Goal: Task Accomplishment & Management: Use online tool/utility

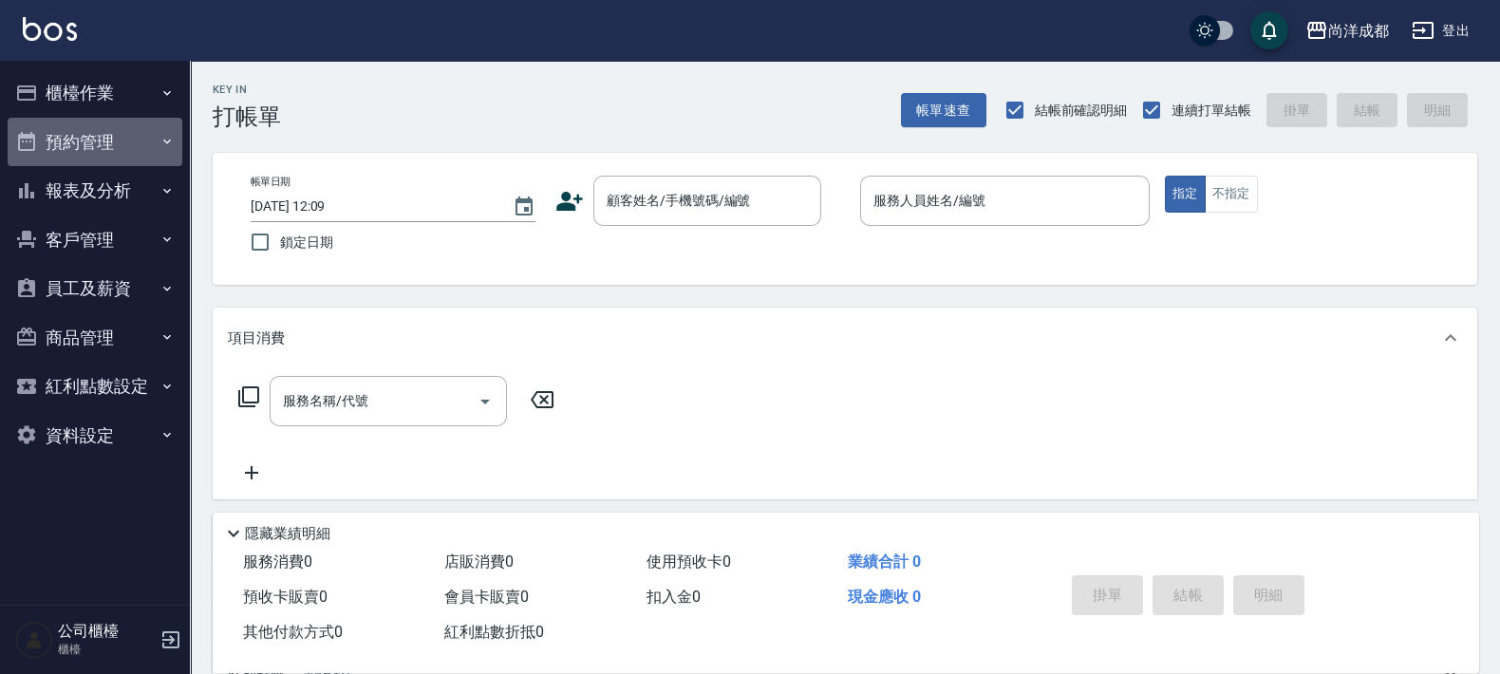
click at [96, 152] on button "預約管理" at bounding box center [95, 142] width 175 height 49
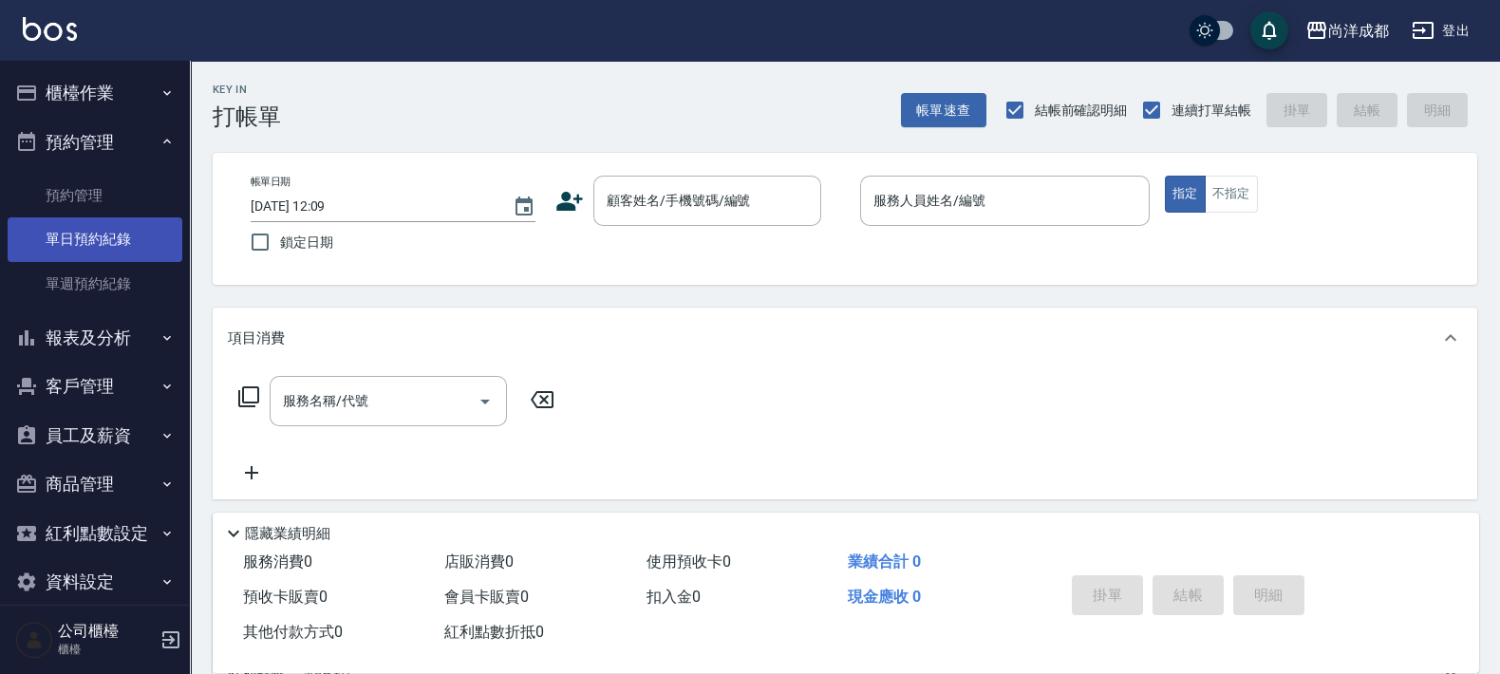
click at [71, 231] on link "單日預約紀錄" at bounding box center [95, 239] width 175 height 44
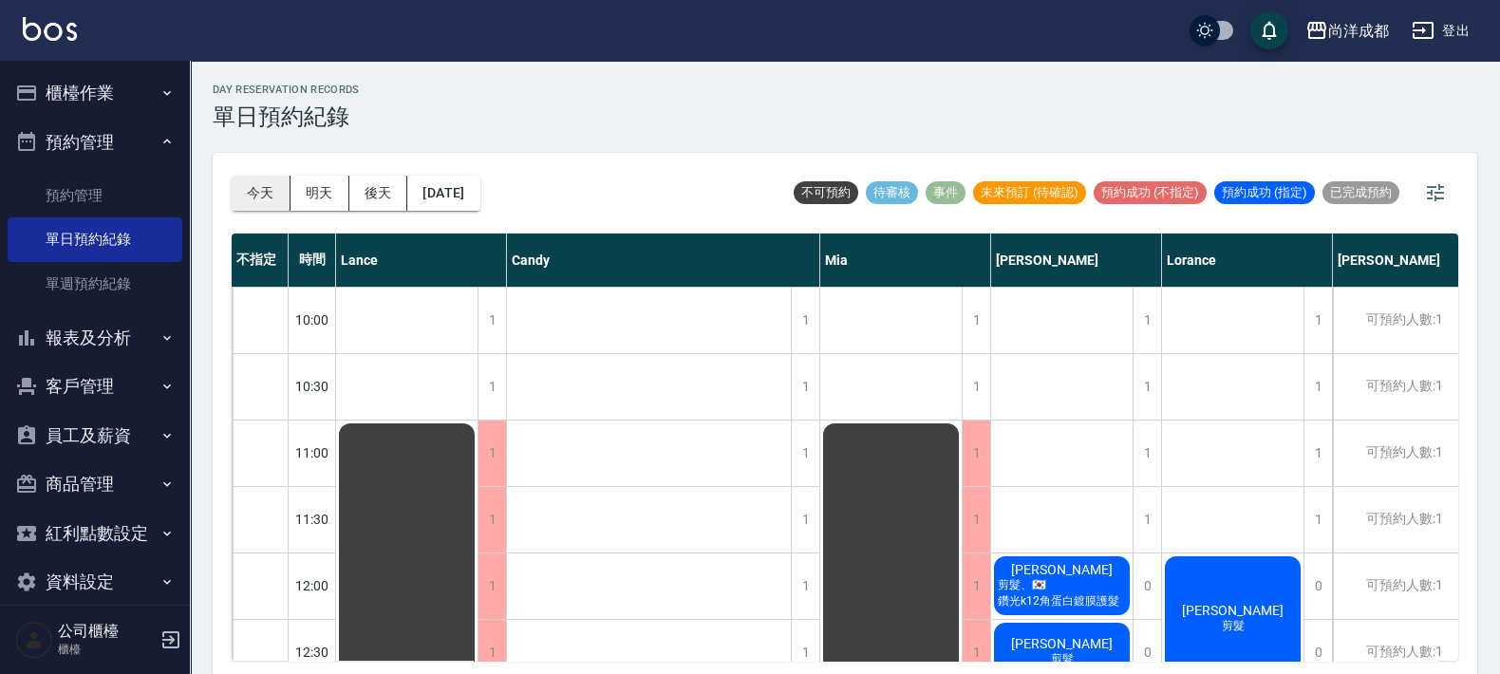
click at [261, 185] on button "今天" at bounding box center [261, 193] width 59 height 35
click at [1013, 583] on span "剪髮、🇰🇷鑽光k12角蛋白鍍膜護髮" at bounding box center [1062, 593] width 136 height 32
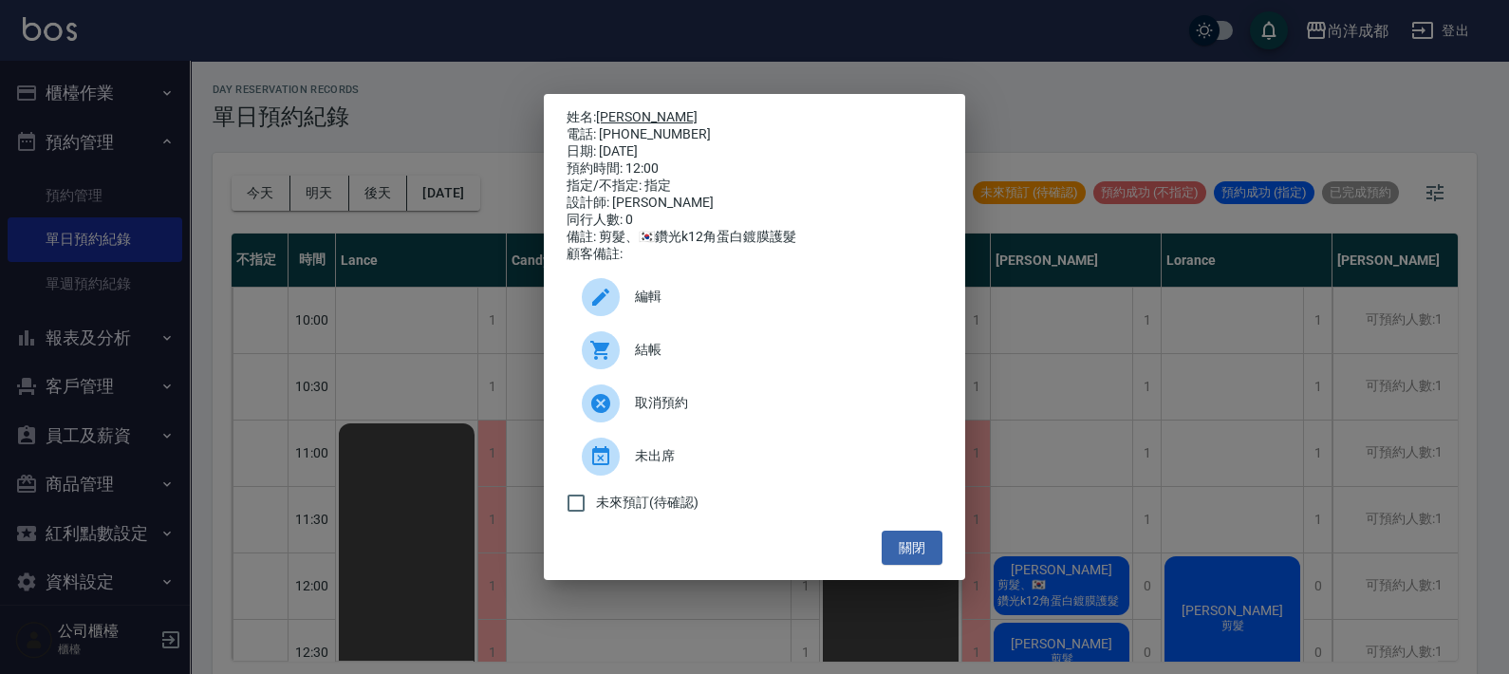
click at [612, 109] on link "[PERSON_NAME]" at bounding box center [647, 116] width 102 height 15
click at [897, 546] on button "關閉" at bounding box center [912, 548] width 61 height 35
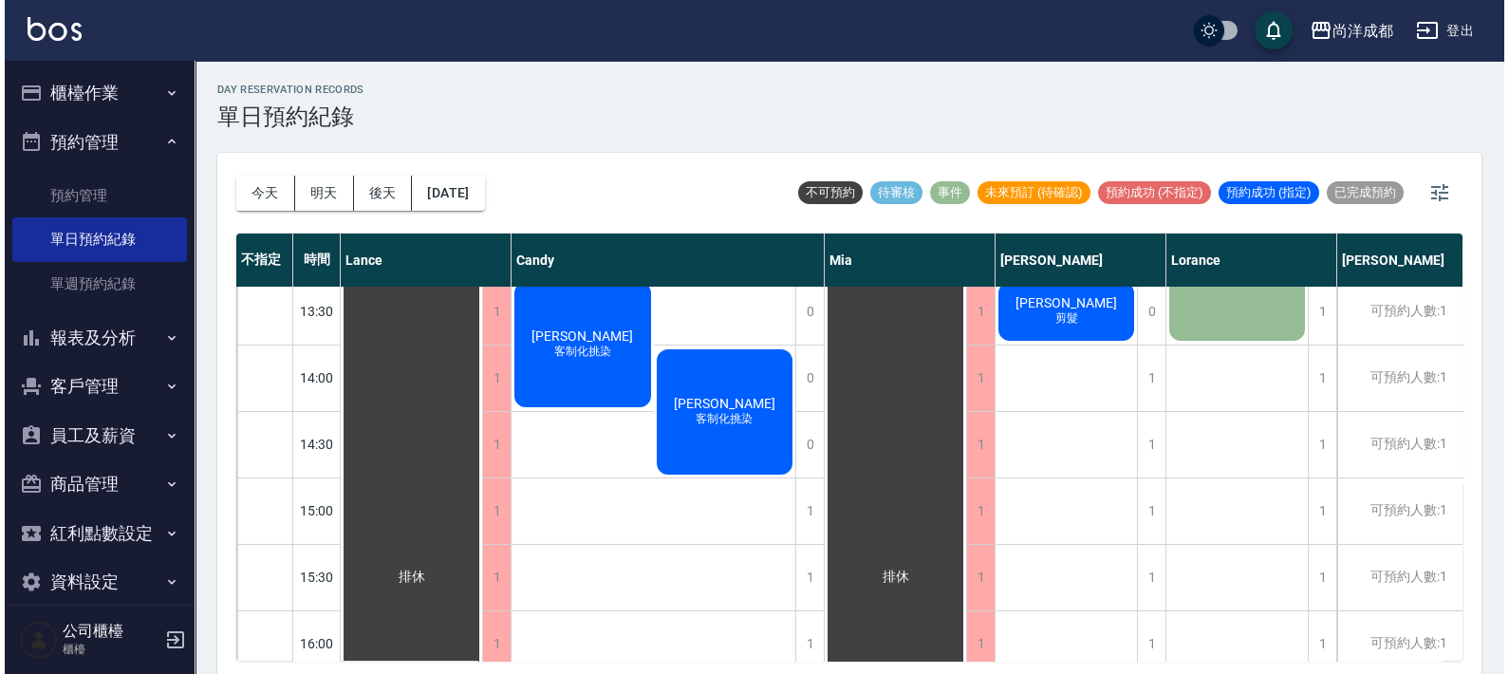
scroll to position [830, 0]
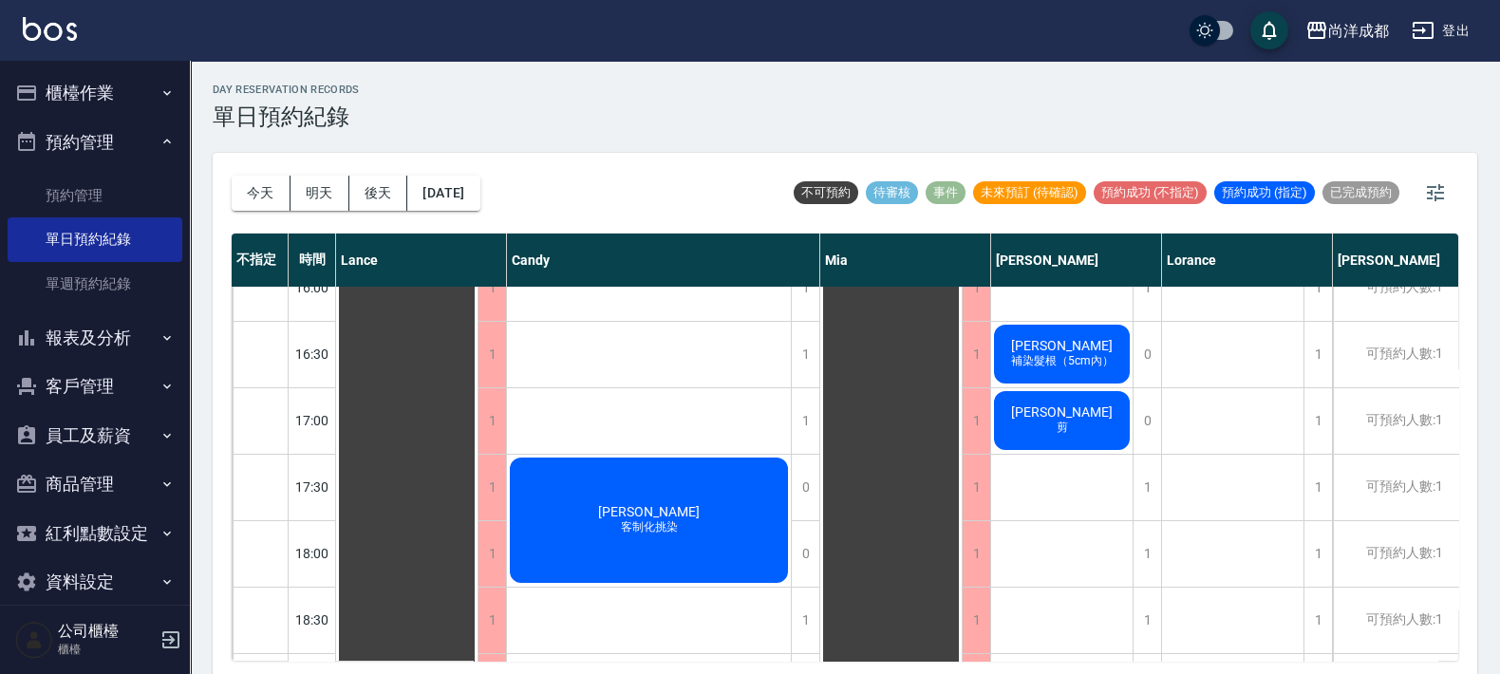
click at [1069, 377] on div "[PERSON_NAME] 補染髮根（5cm內）" at bounding box center [1061, 354] width 141 height 65
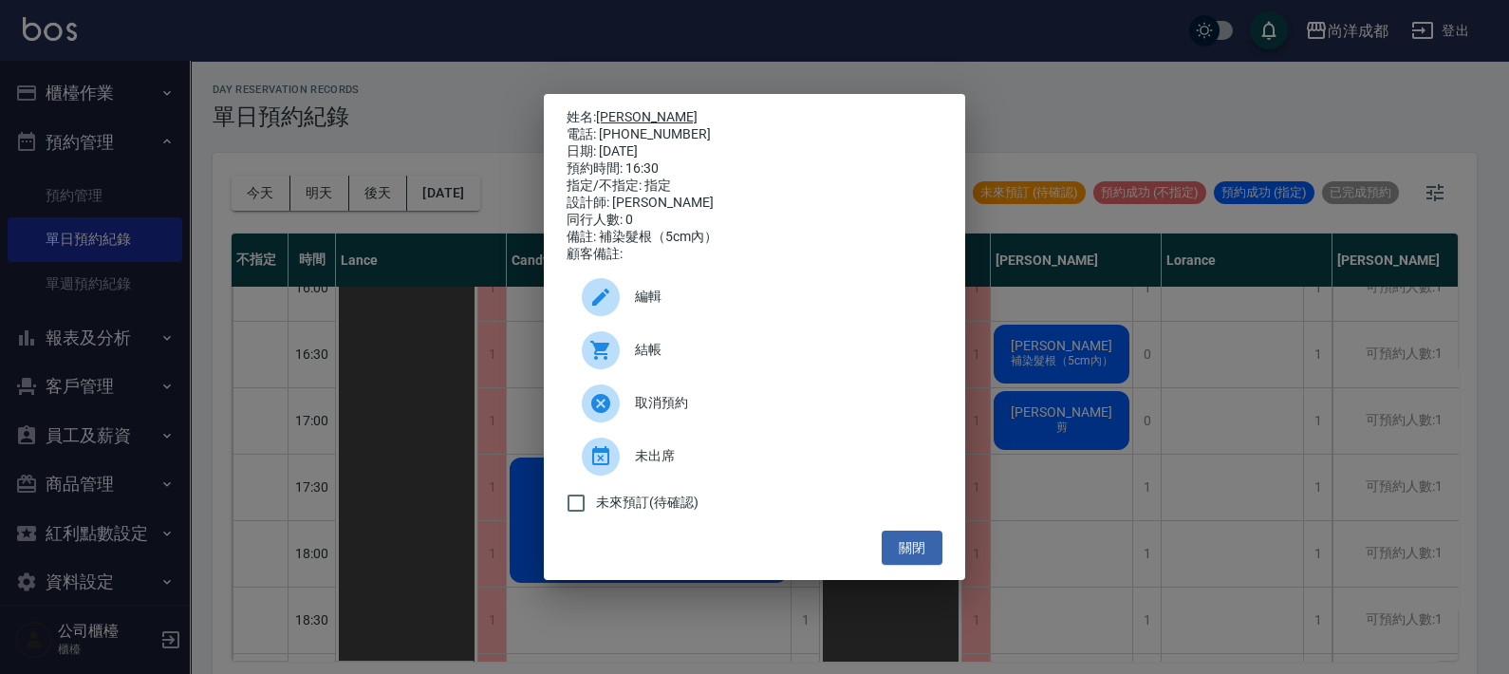
click at [626, 116] on link "[PERSON_NAME]" at bounding box center [647, 116] width 102 height 15
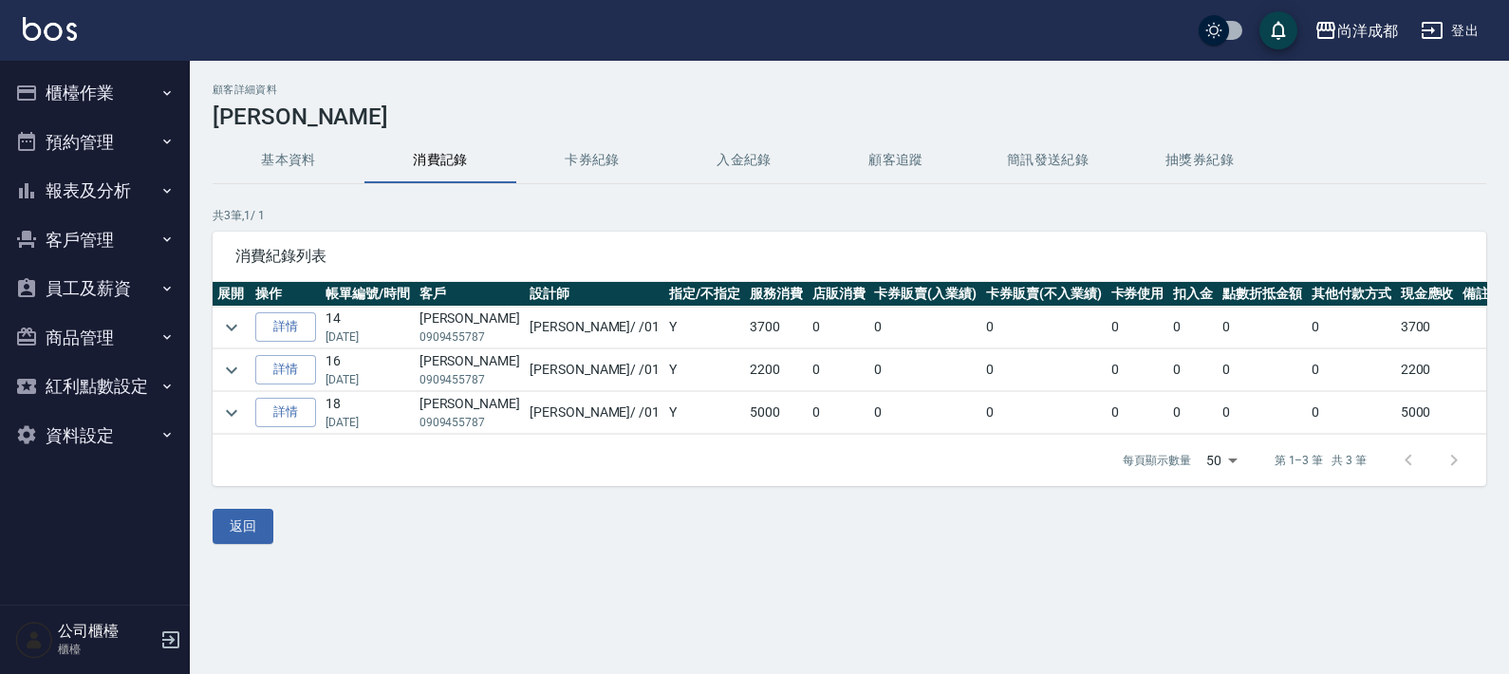
click at [291, 434] on td at bounding box center [660, 434] width 894 height 1
click at [285, 409] on link "詳情" at bounding box center [285, 412] width 61 height 29
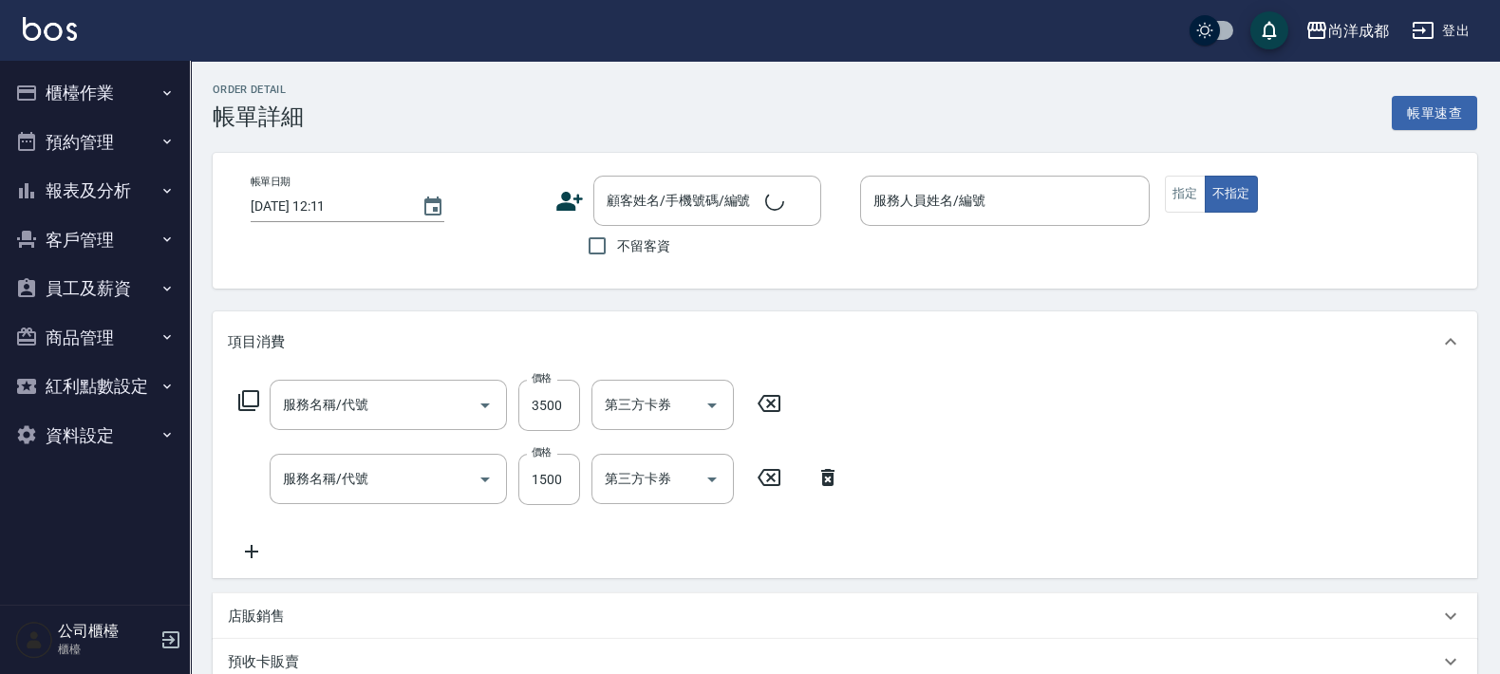
type input "自備鍍膜(606)"
type input "剪髮(401)"
type input "2025/07/05 16:53"
type input "Benny-01"
type input "500"
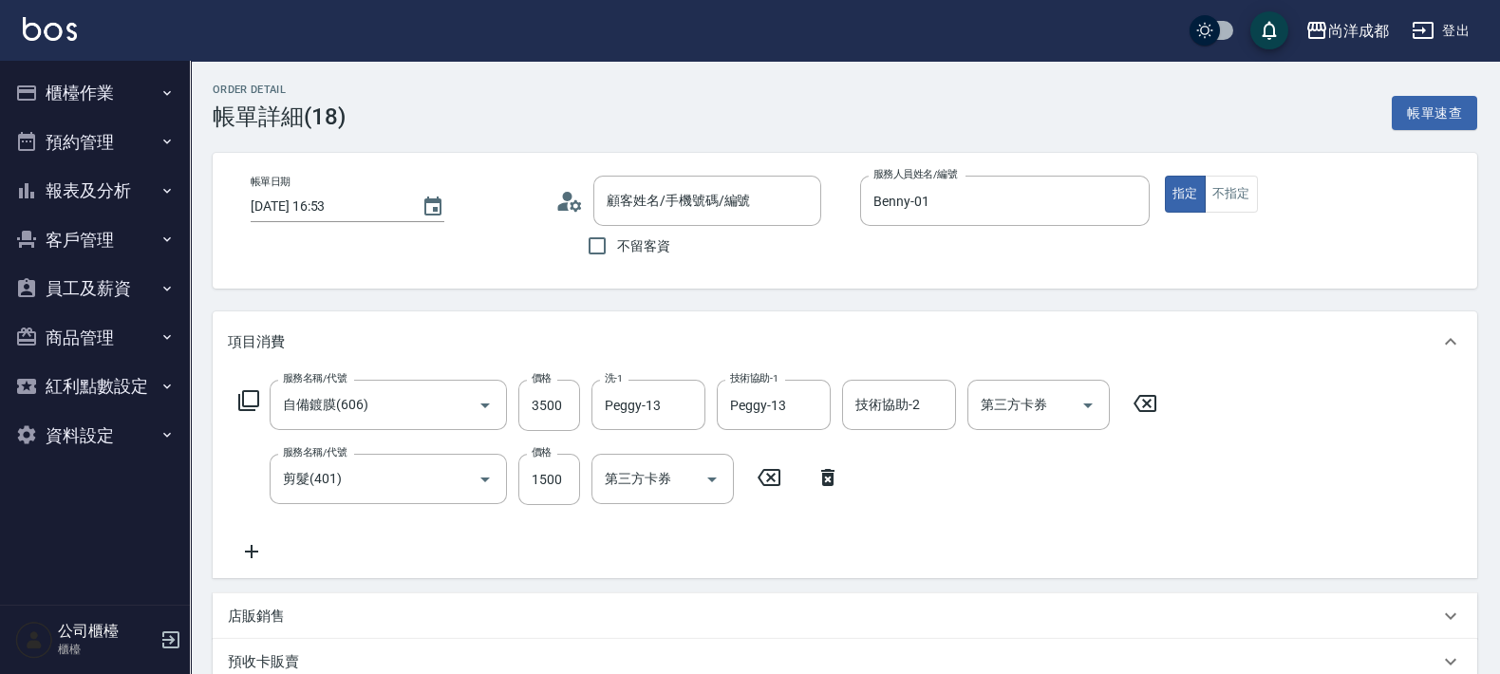
type input "王詩萍/0909455787/"
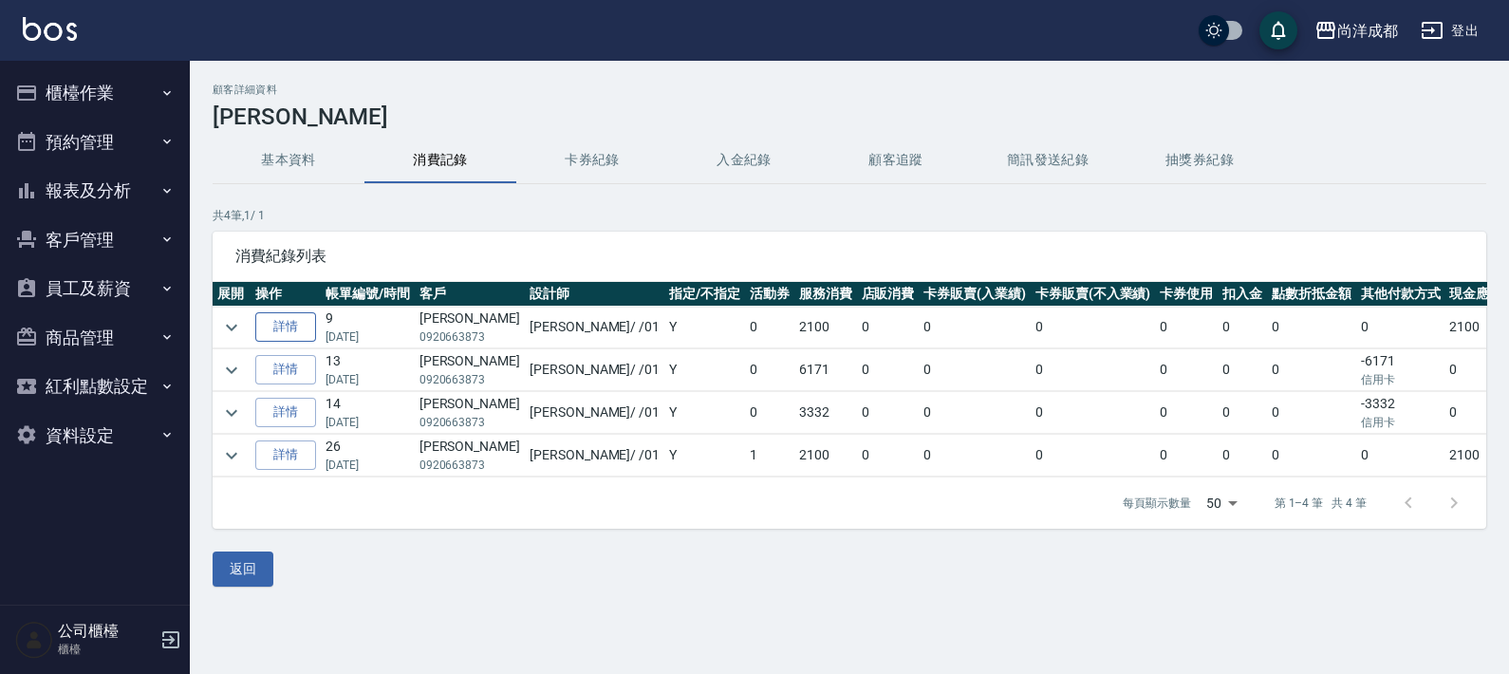
click at [289, 318] on link "詳情" at bounding box center [285, 326] width 61 height 29
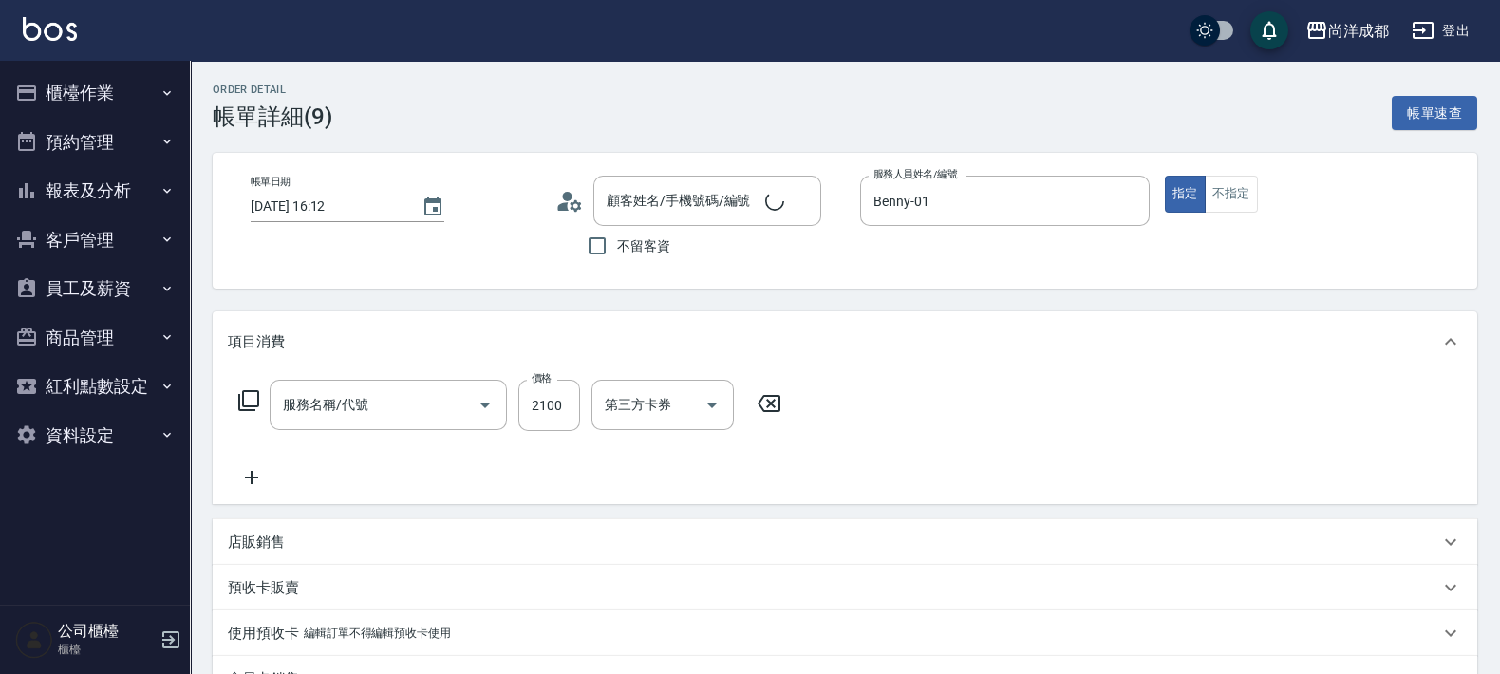
type input "2025/07/24 16:12"
type input "Benny-01"
type input "210"
type input "蕭美麗/0920663873/"
type input "染髮(501)"
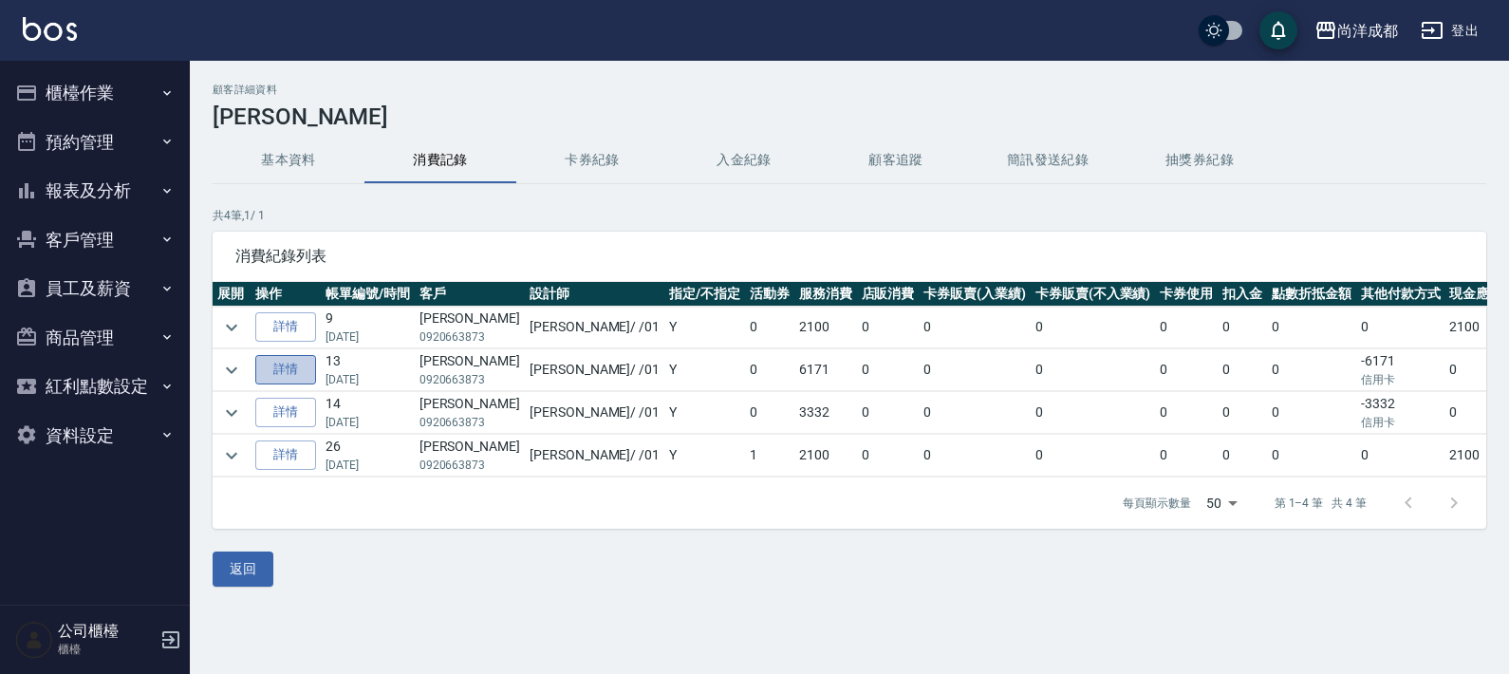
click at [286, 372] on link "詳情" at bounding box center [285, 369] width 61 height 29
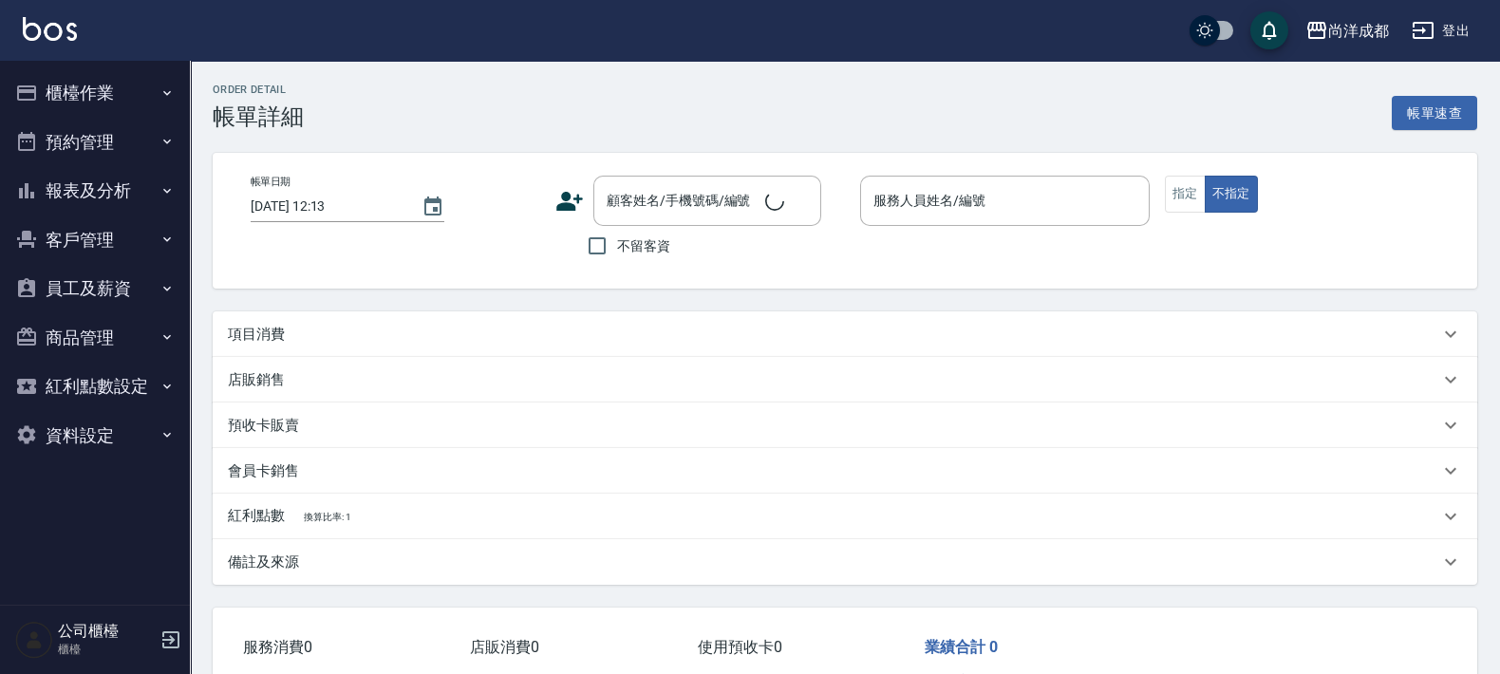
type input "2025/07/14 20:05"
type input "Benny-01"
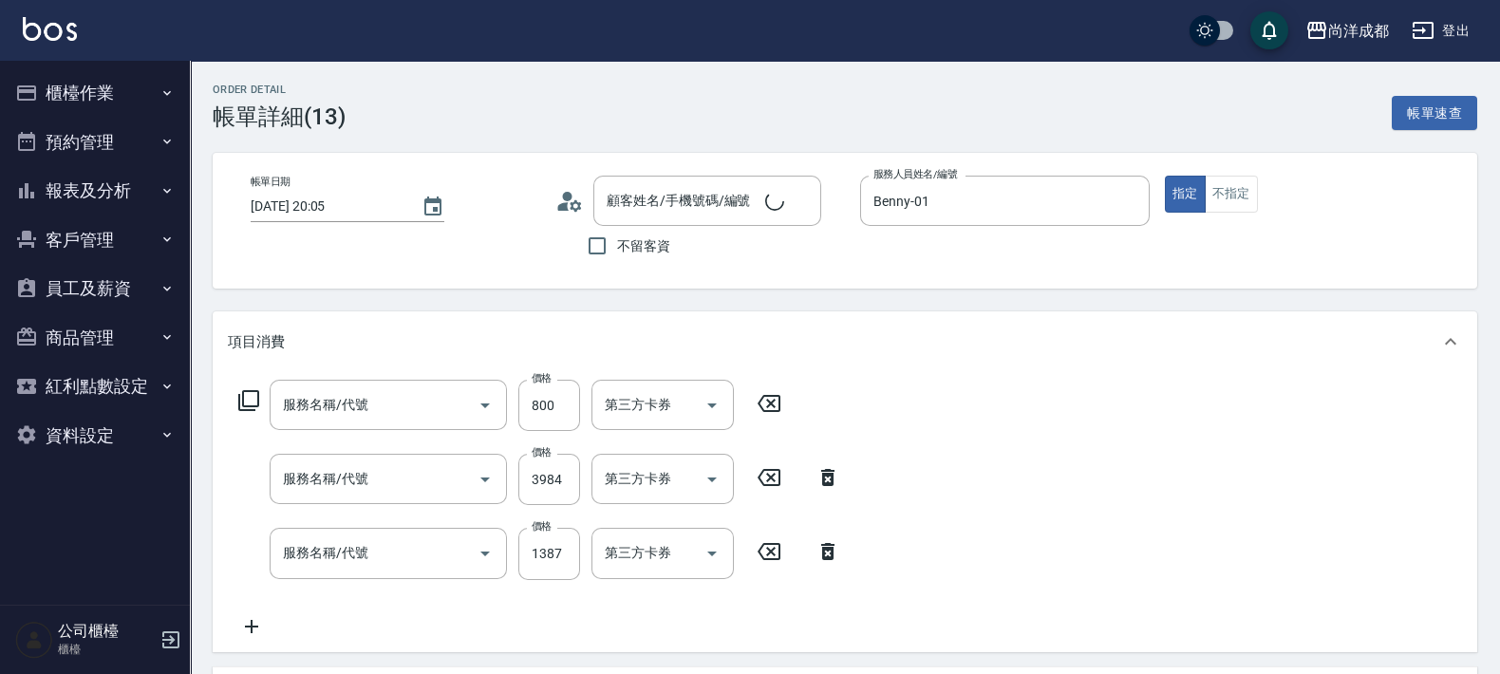
type input "蕭美麗/0920663873/"
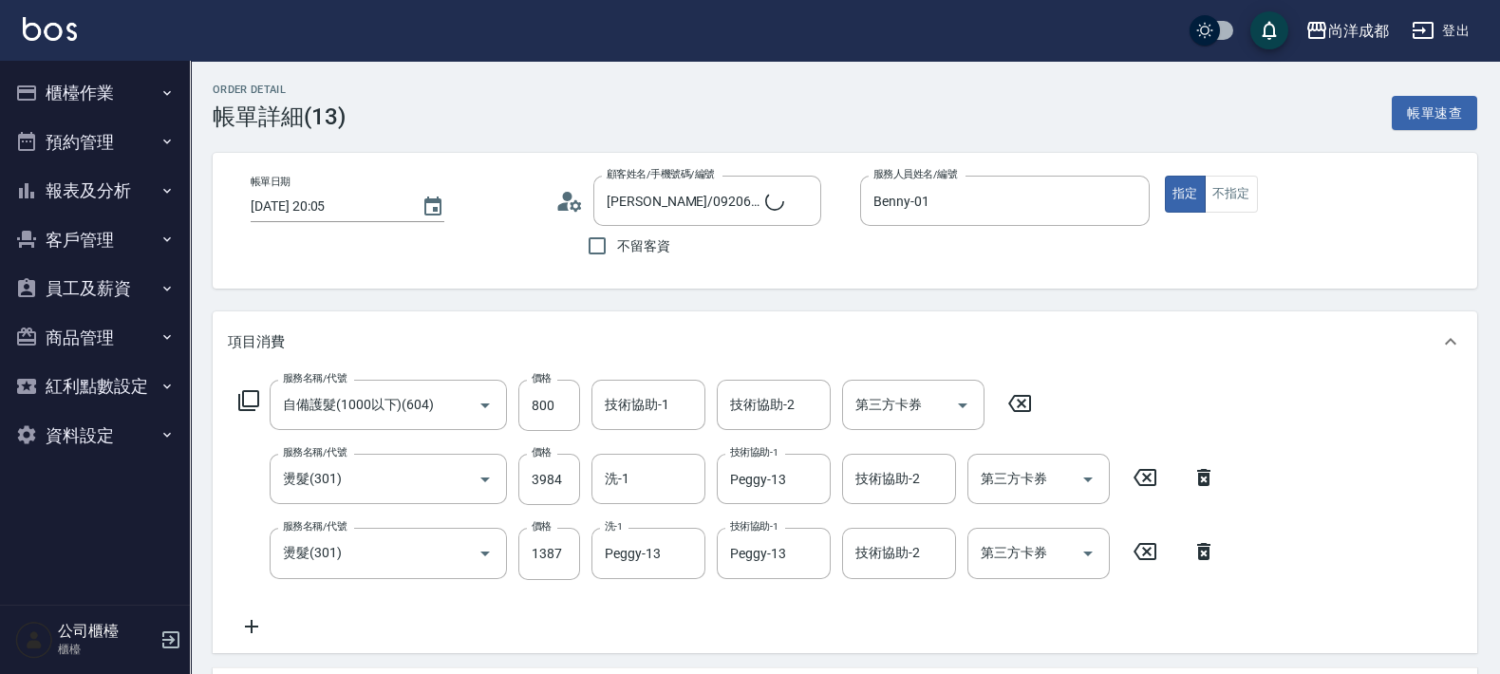
type input "自備護髮(1000以下)(604)"
type input "燙髮(301)"
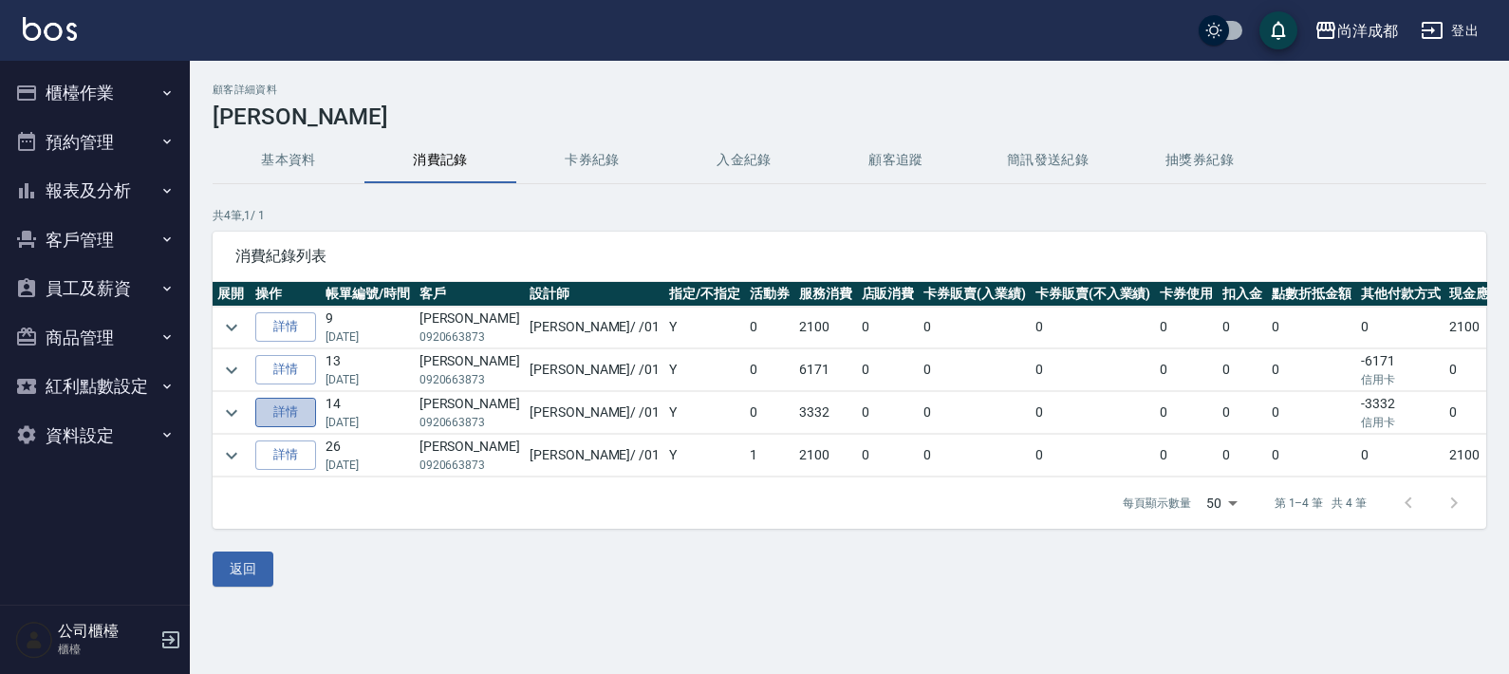
click at [271, 410] on link "詳情" at bounding box center [285, 412] width 61 height 29
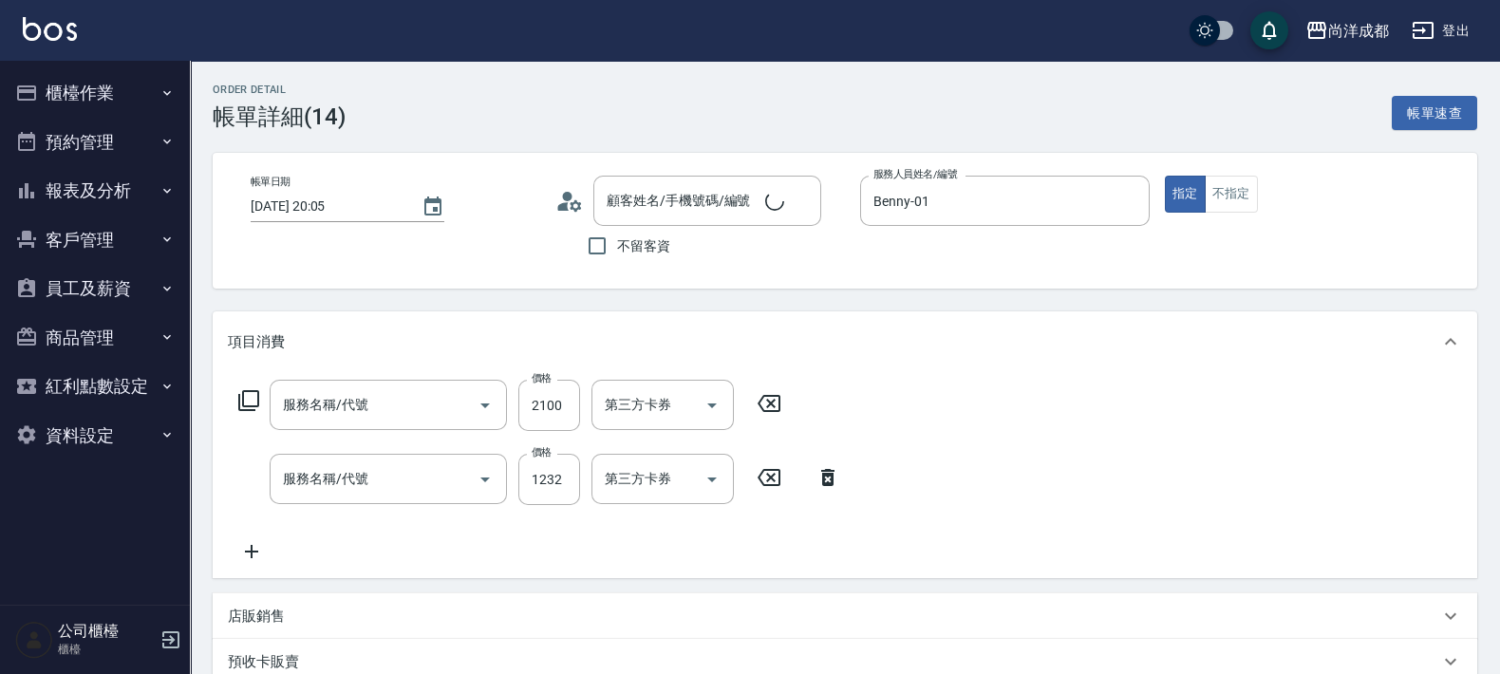
type input "2025/03/24 20:05"
type input "Benny-01"
type input "蕭美麗/0920663873/"
type input "染髮(501)"
type input "剪髮(401)"
